Goal: Information Seeking & Learning: Find specific page/section

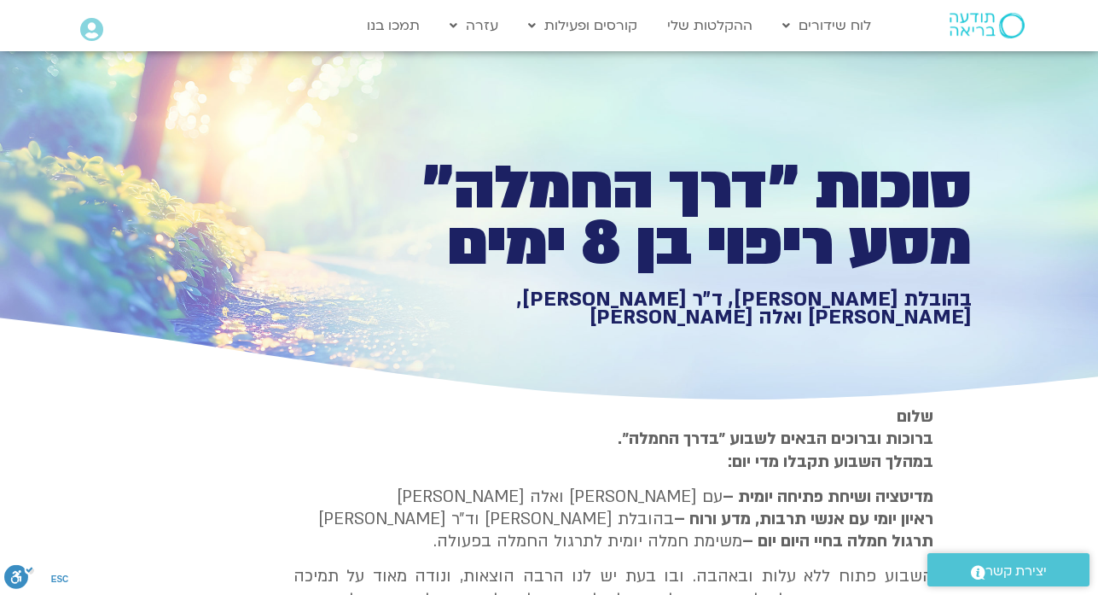
scroll to position [2148, 0]
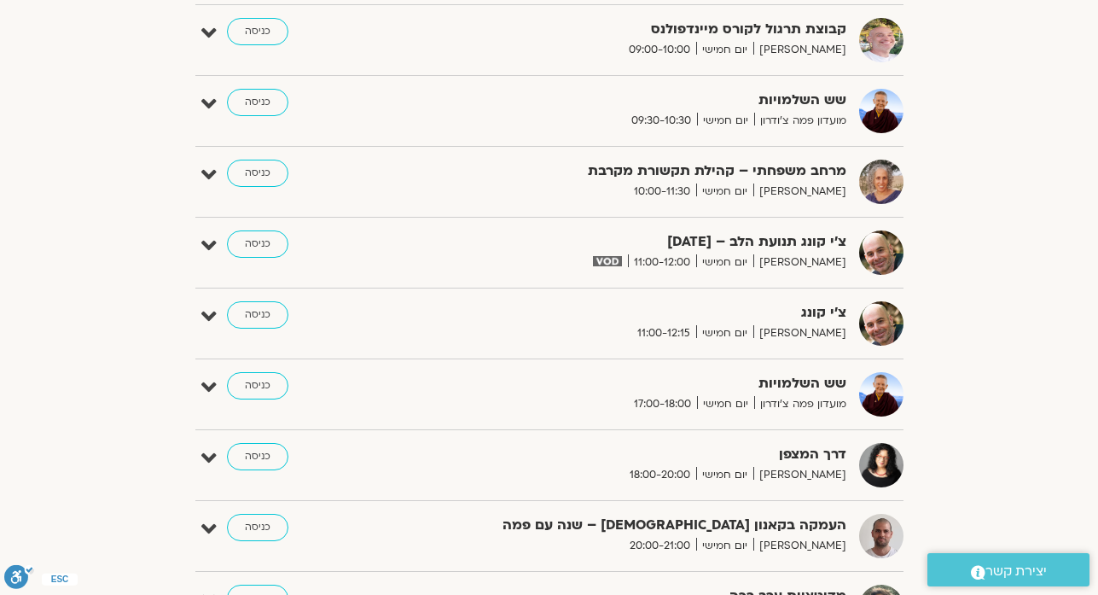
scroll to position [1024, 0]
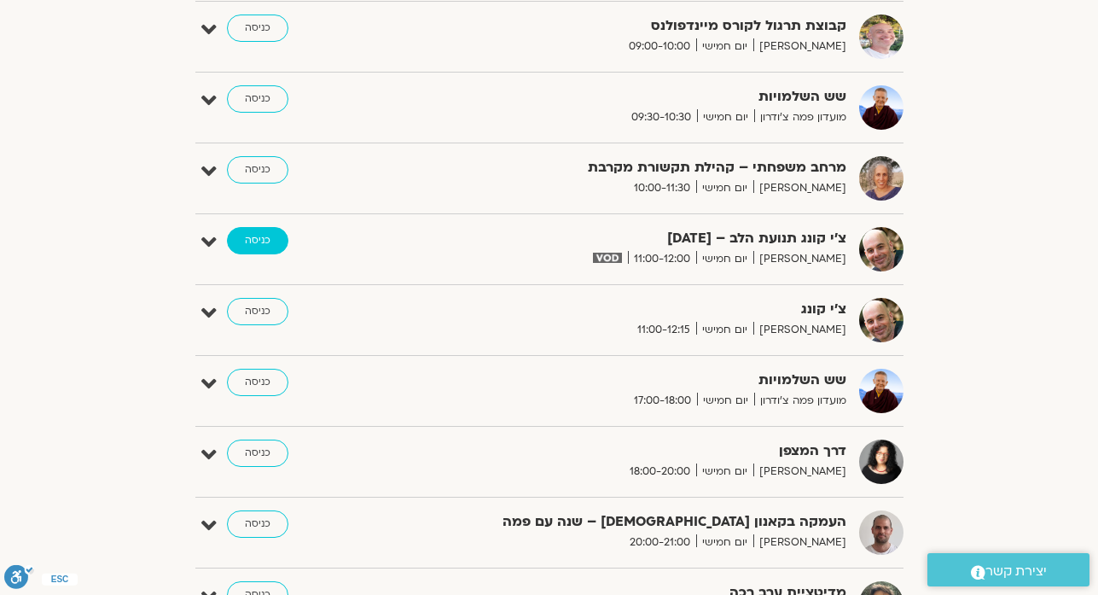
click at [274, 239] on link "כניסה" at bounding box center [257, 240] width 61 height 27
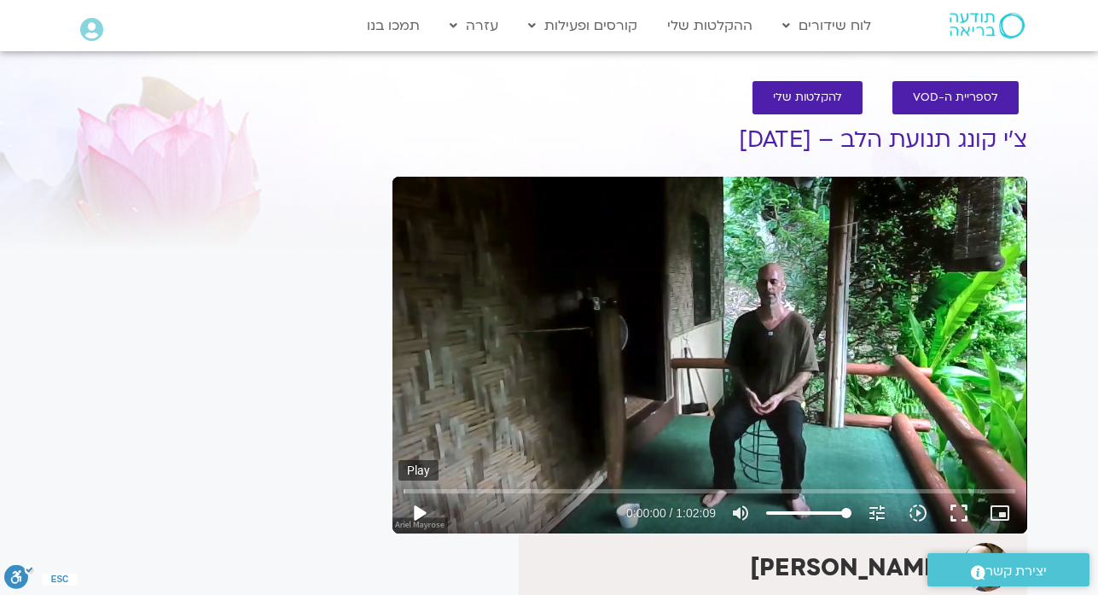
click at [420, 511] on button "play_arrow" at bounding box center [418, 512] width 41 height 41
type input "9.950703"
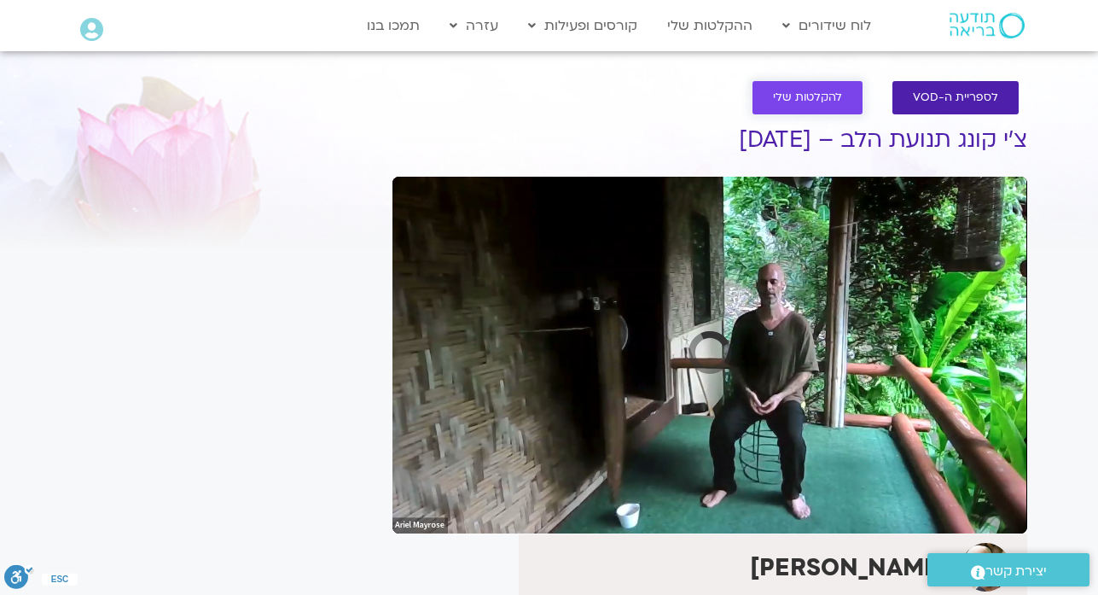
click at [805, 98] on span "להקלטות שלי" at bounding box center [807, 97] width 69 height 13
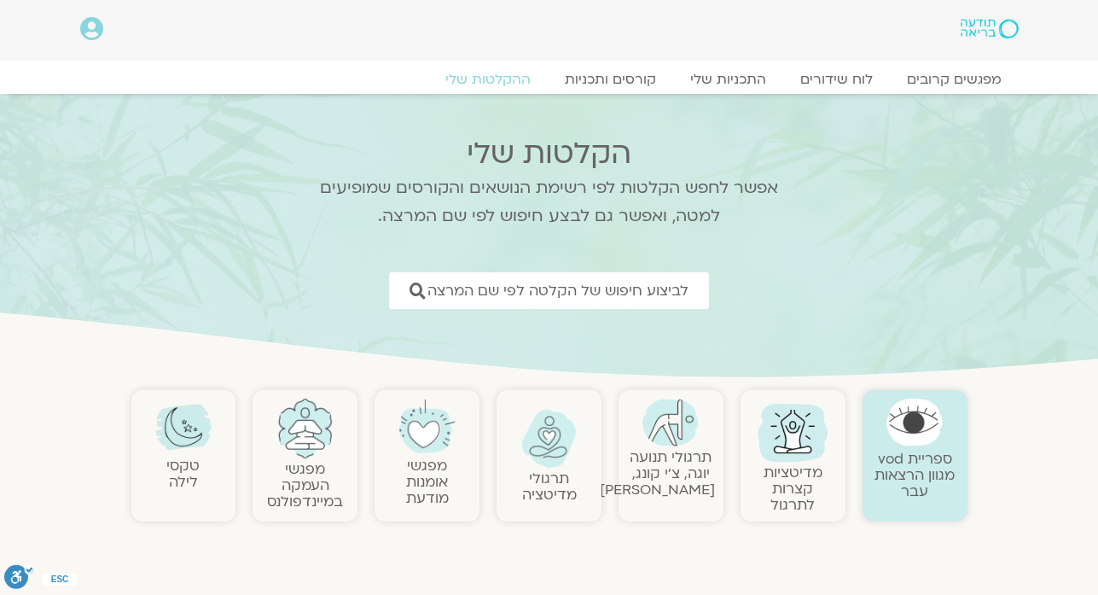
scroll to position [3383, 0]
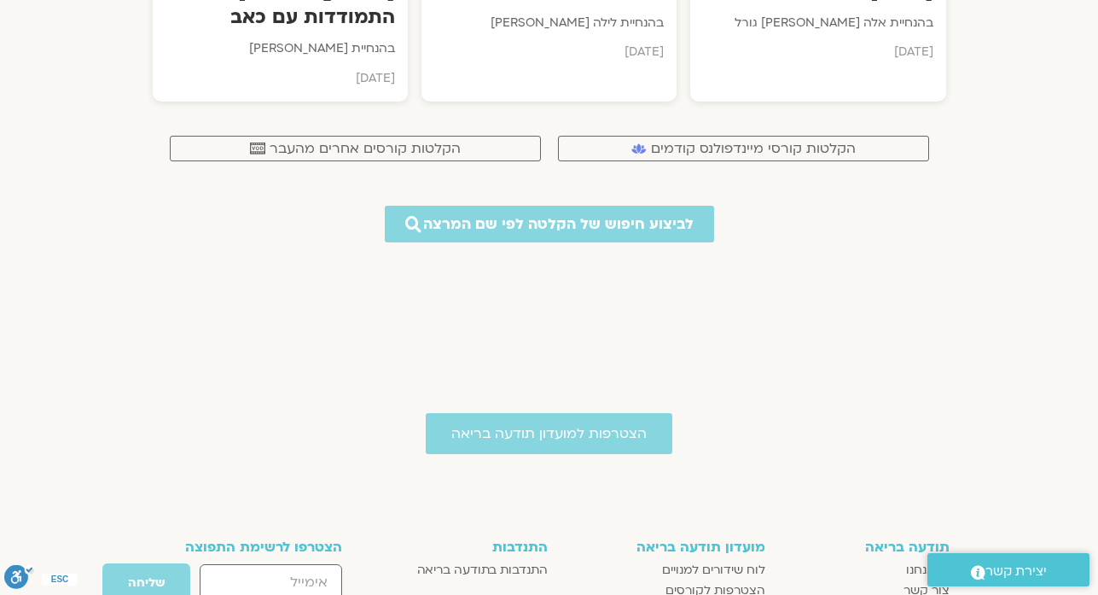
scroll to position [0, 0]
drag, startPoint x: 419, startPoint y: 289, endPoint x: 1042, endPoint y: 119, distance: 645.8
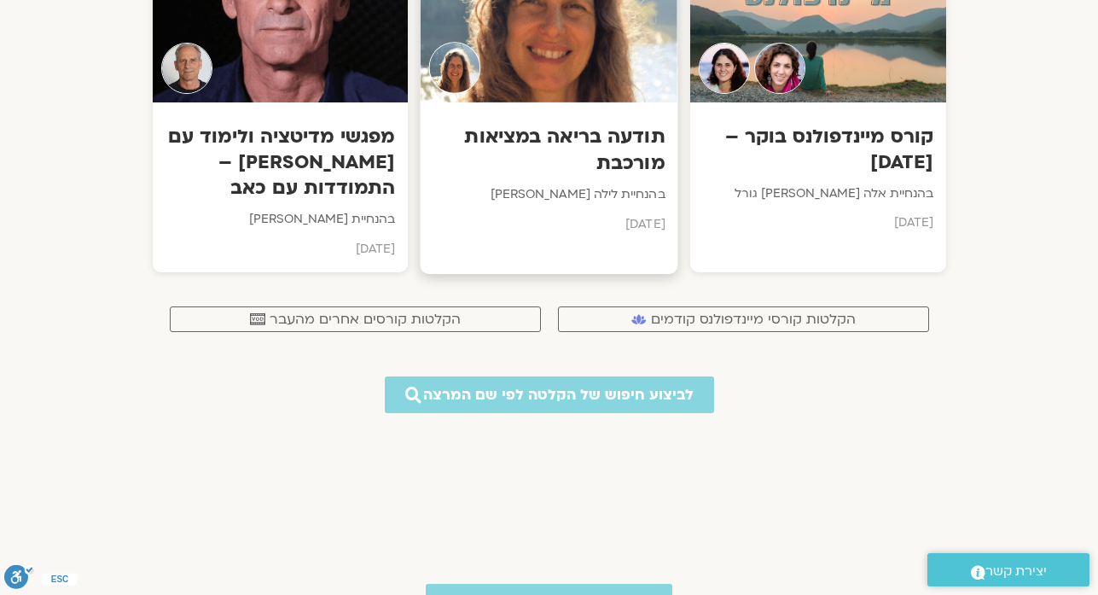
scroll to position [12304, 0]
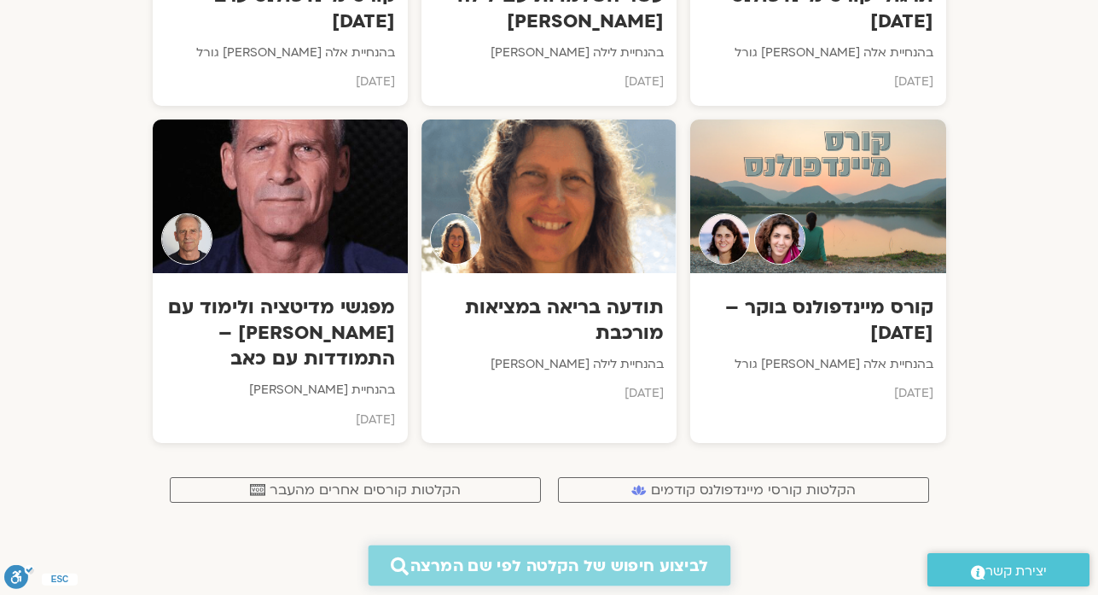
click at [543, 556] on span "לביצוע חיפוש של הקלטה לפי שם המרצה" at bounding box center [559, 565] width 298 height 18
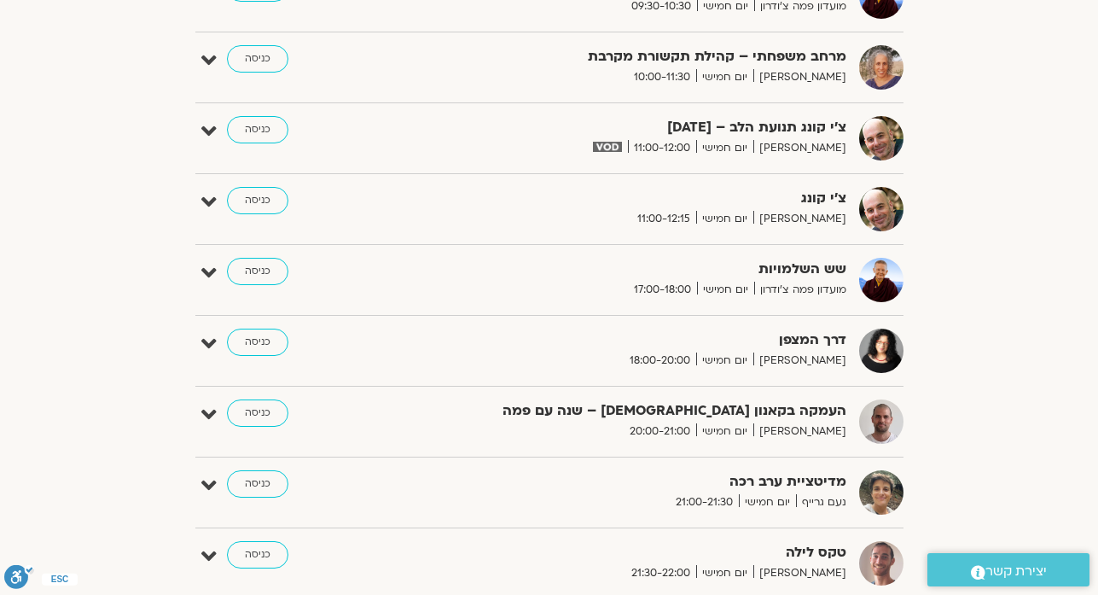
scroll to position [1126, 0]
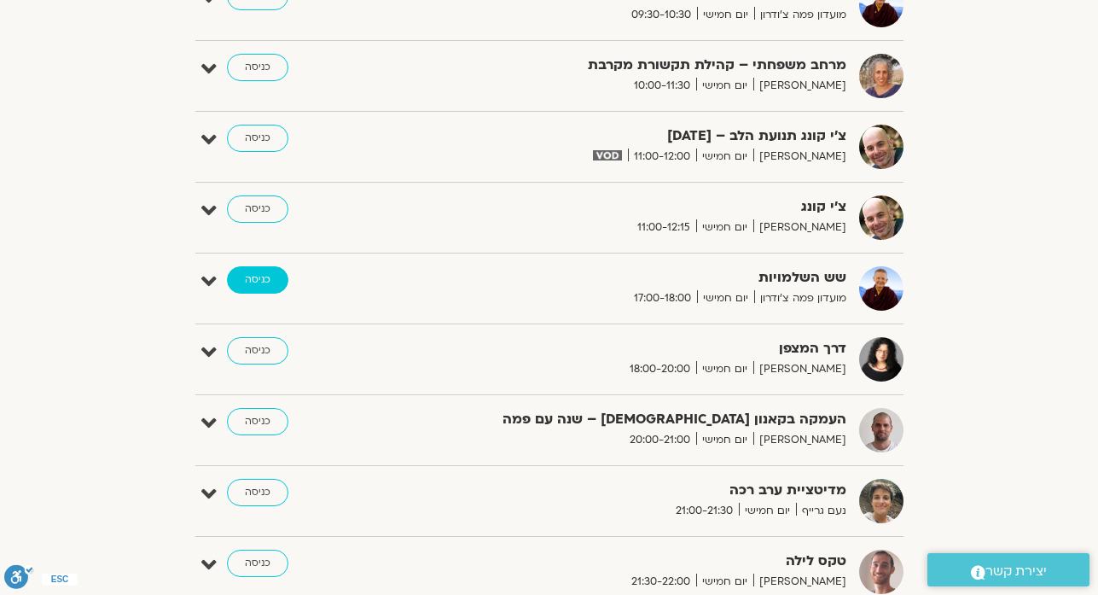
click at [251, 278] on link "כניסה" at bounding box center [257, 279] width 61 height 27
click at [259, 281] on link "כניסה" at bounding box center [257, 279] width 61 height 27
click at [267, 281] on link "כניסה" at bounding box center [257, 279] width 61 height 27
click at [263, 281] on link "כניסה" at bounding box center [257, 279] width 61 height 27
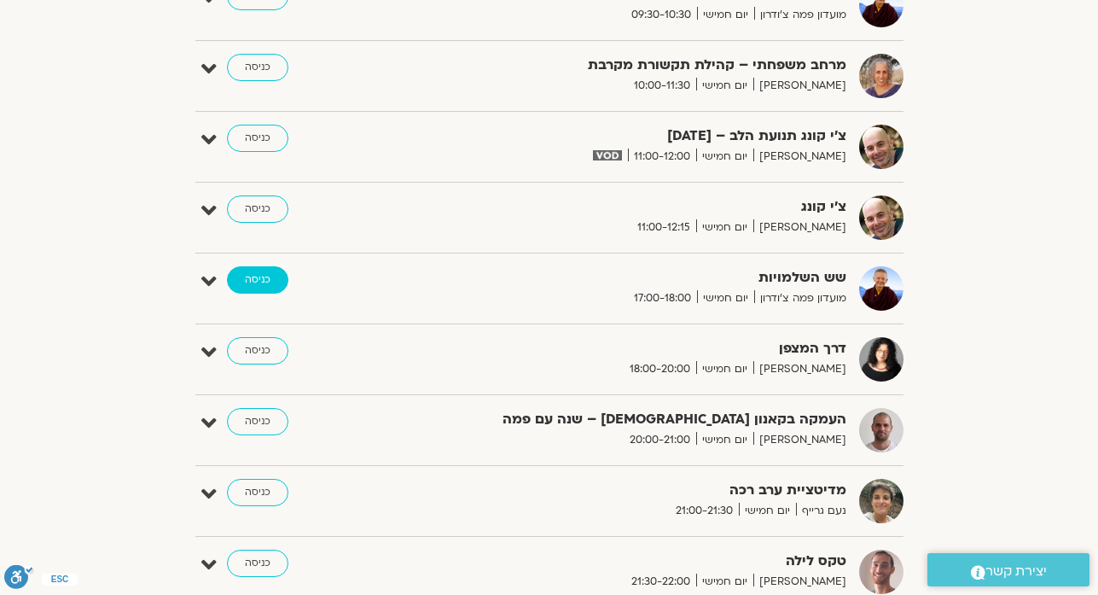
click at [263, 281] on link "כניסה" at bounding box center [257, 279] width 61 height 27
click at [259, 280] on link "כניסה" at bounding box center [257, 279] width 61 height 27
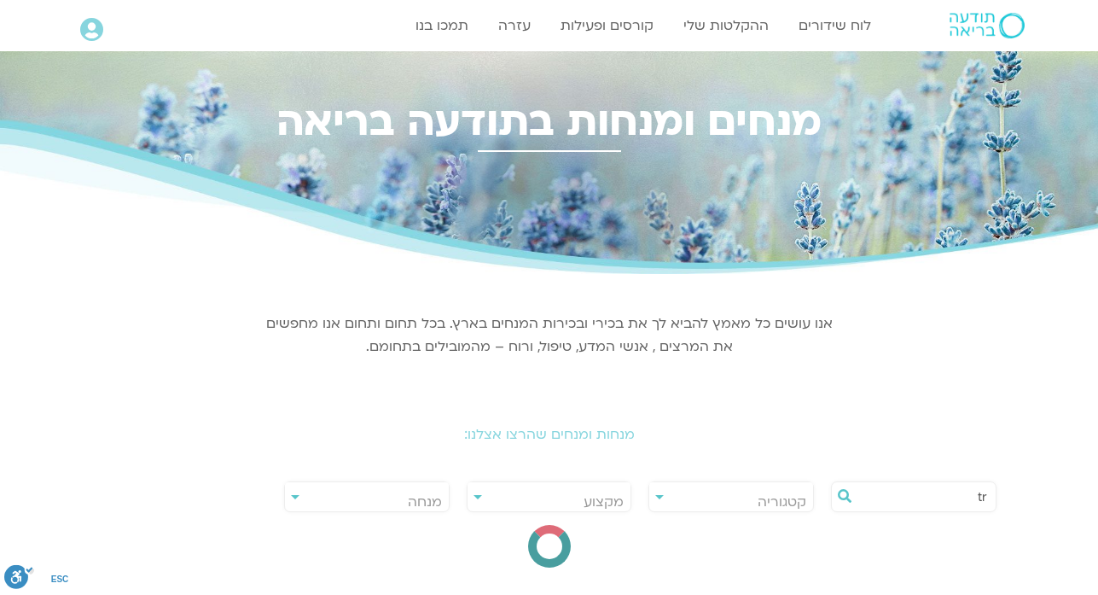
type input "t"
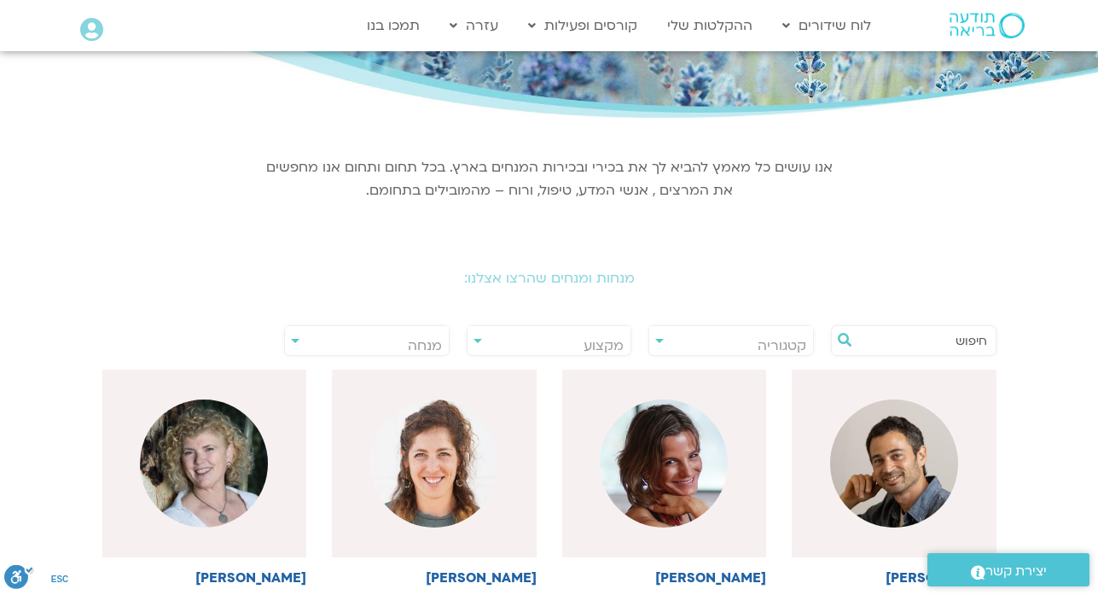
scroll to position [144, 0]
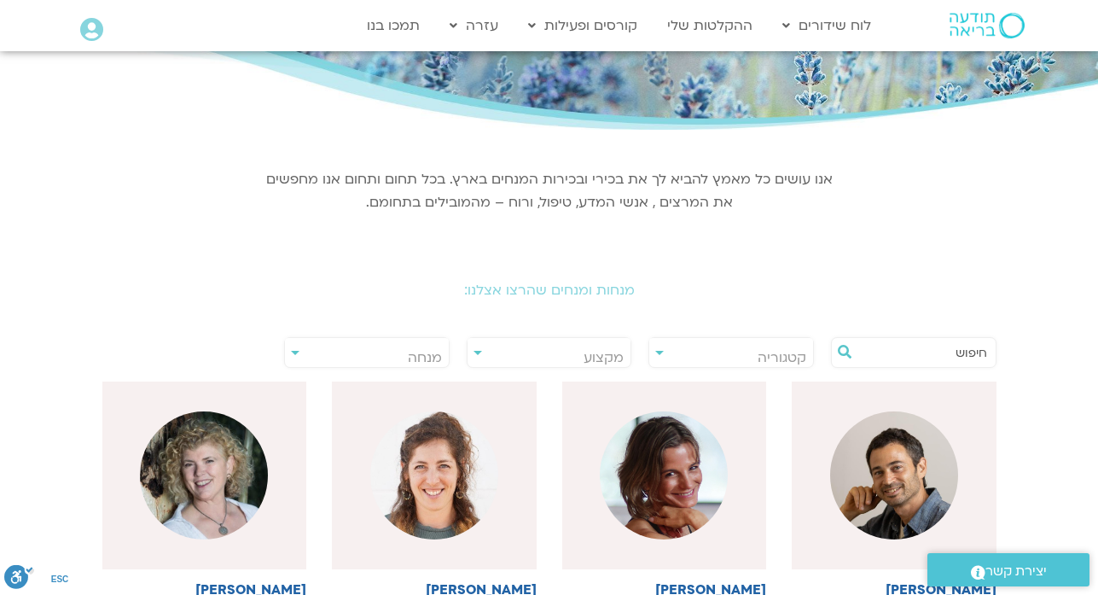
click at [941, 347] on input "text" at bounding box center [922, 352] width 130 height 29
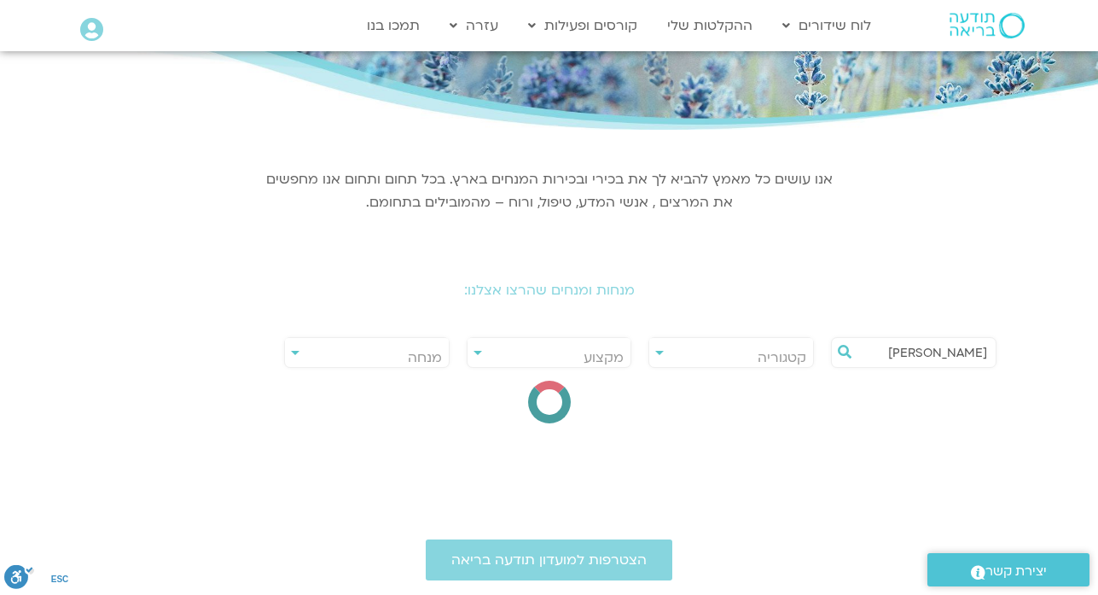
type input "אריאל מירוז"
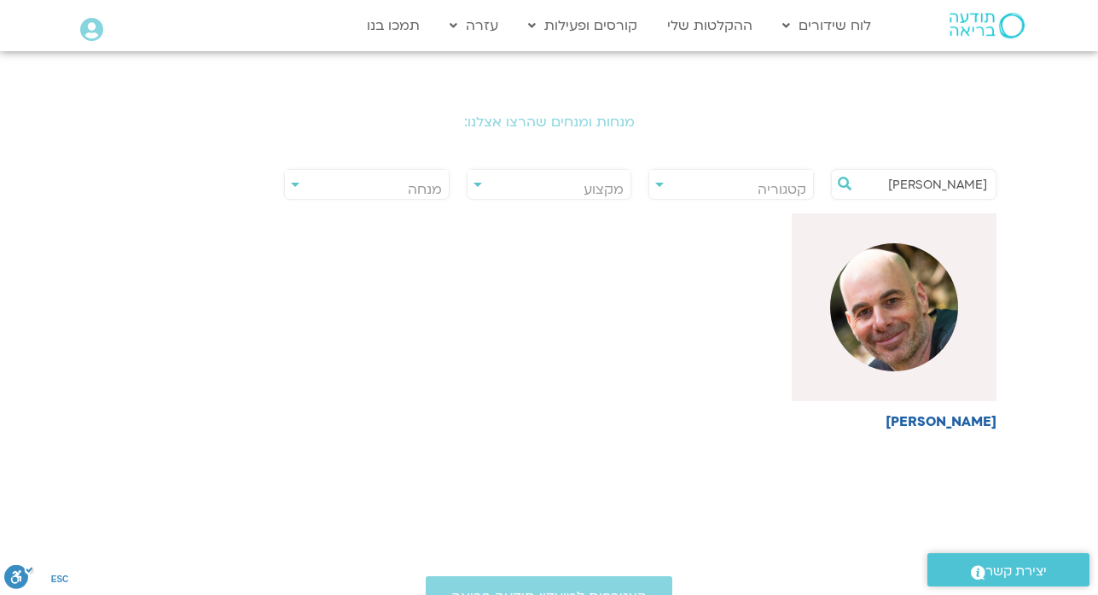
scroll to position [315, 0]
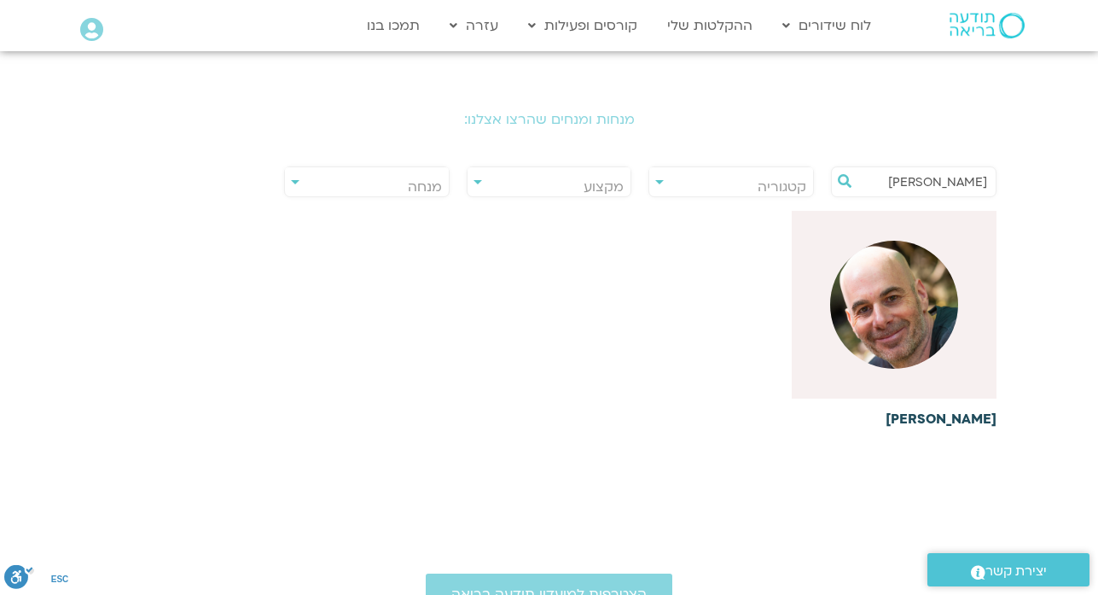
click at [964, 417] on h6 "אריאל מירוז" at bounding box center [894, 418] width 205 height 15
